Goal: Navigation & Orientation: Find specific page/section

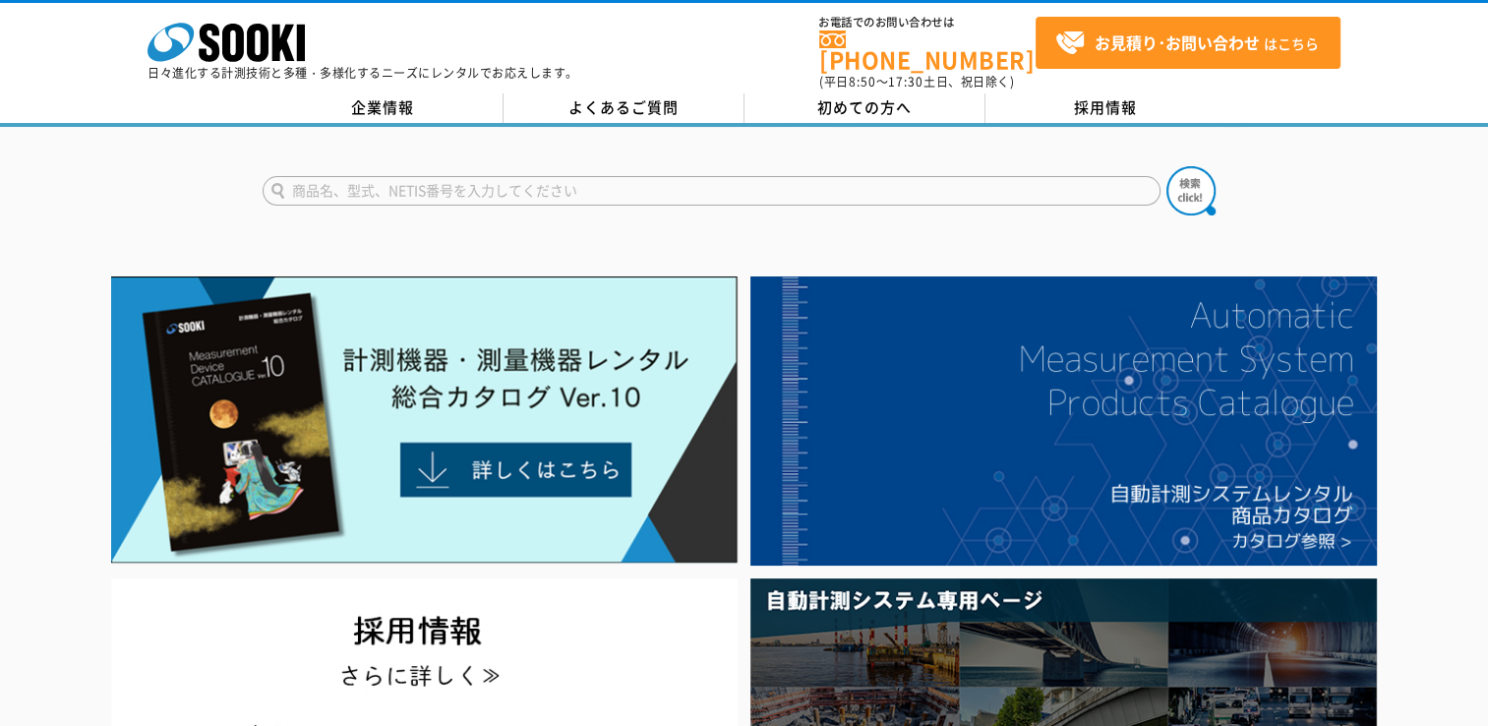
click at [437, 166] on form at bounding box center [745, 193] width 964 height 55
click at [427, 183] on input "text" at bounding box center [712, 191] width 898 height 30
paste input "USB2SIGQUAL"
type input "USB2SIGQUAL"
click at [1166, 166] on button at bounding box center [1190, 190] width 49 height 49
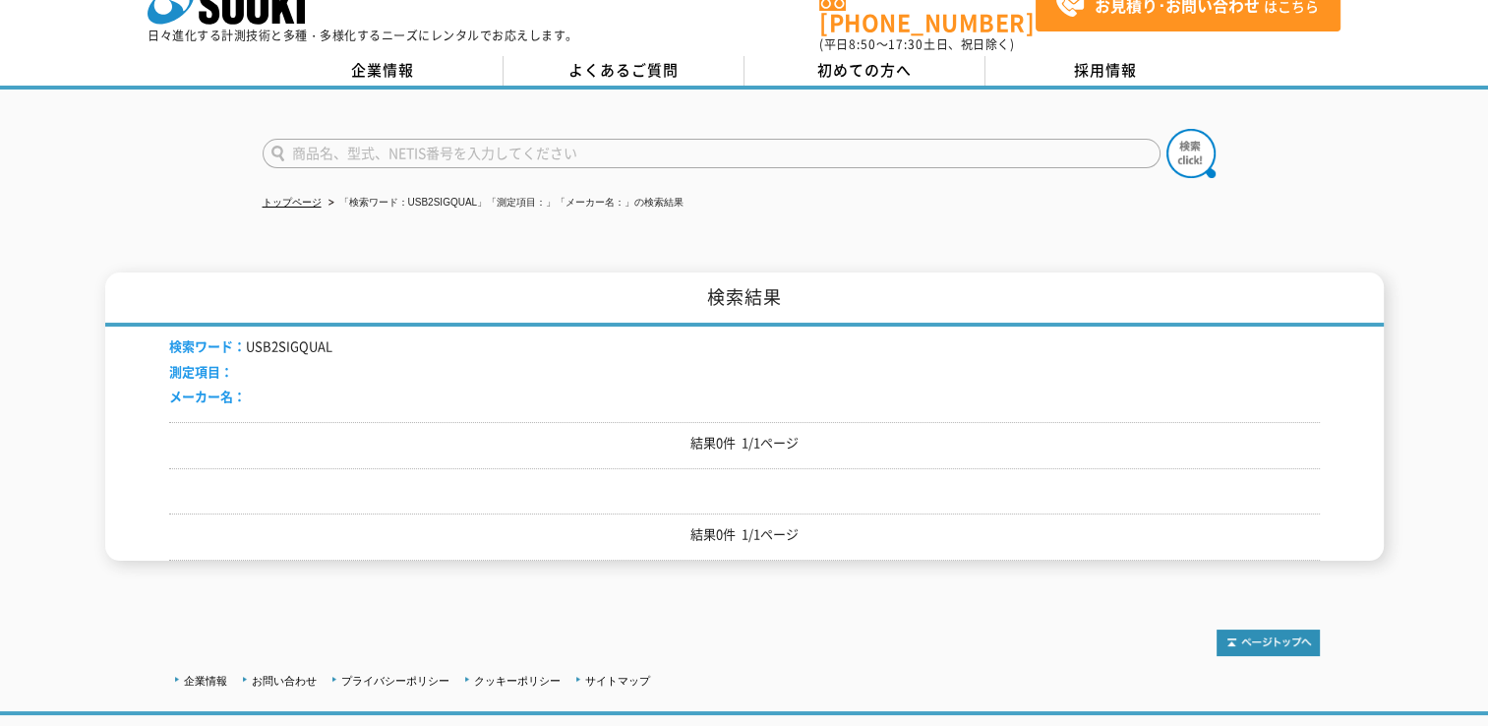
scroll to position [39, 0]
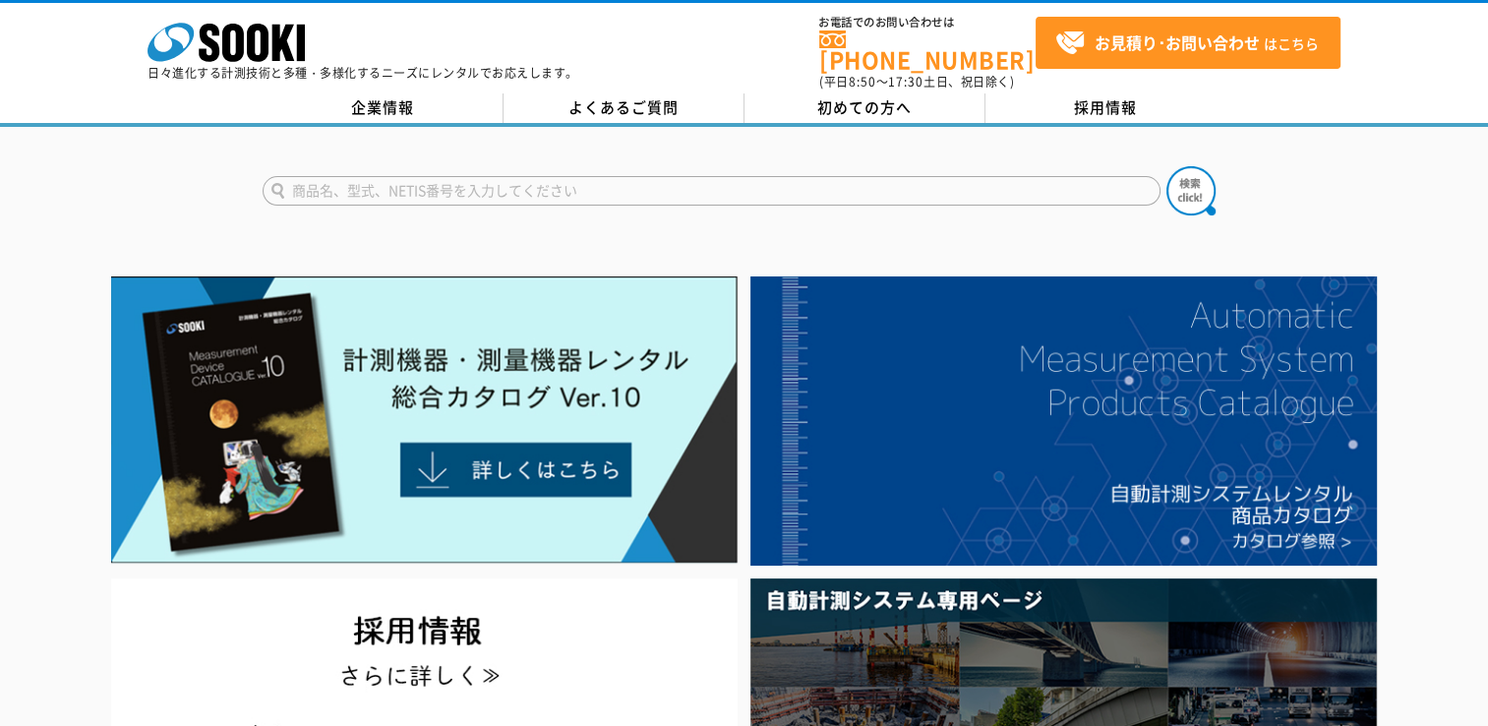
click at [486, 182] on input "text" at bounding box center [712, 191] width 898 height 30
paste input "フィクスチャ"
type input "フィクスチャ"
click at [1166, 166] on button at bounding box center [1190, 190] width 49 height 49
